Goal: Navigation & Orientation: Find specific page/section

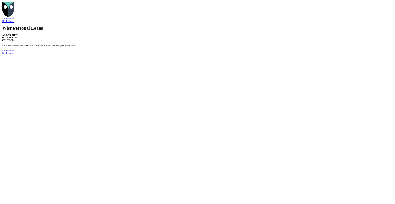
click at [15, 14] on img "Go to home page" at bounding box center [8, 9] width 12 height 15
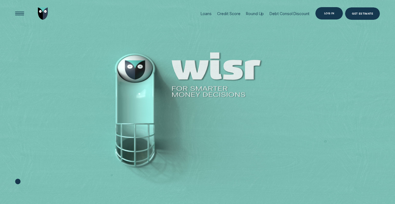
click at [327, 14] on div "Log in" at bounding box center [330, 13] width 10 height 2
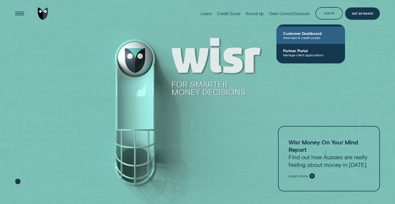
click at [306, 33] on span "Customer Dashboard" at bounding box center [311, 33] width 56 height 5
